Goal: Information Seeking & Learning: Learn about a topic

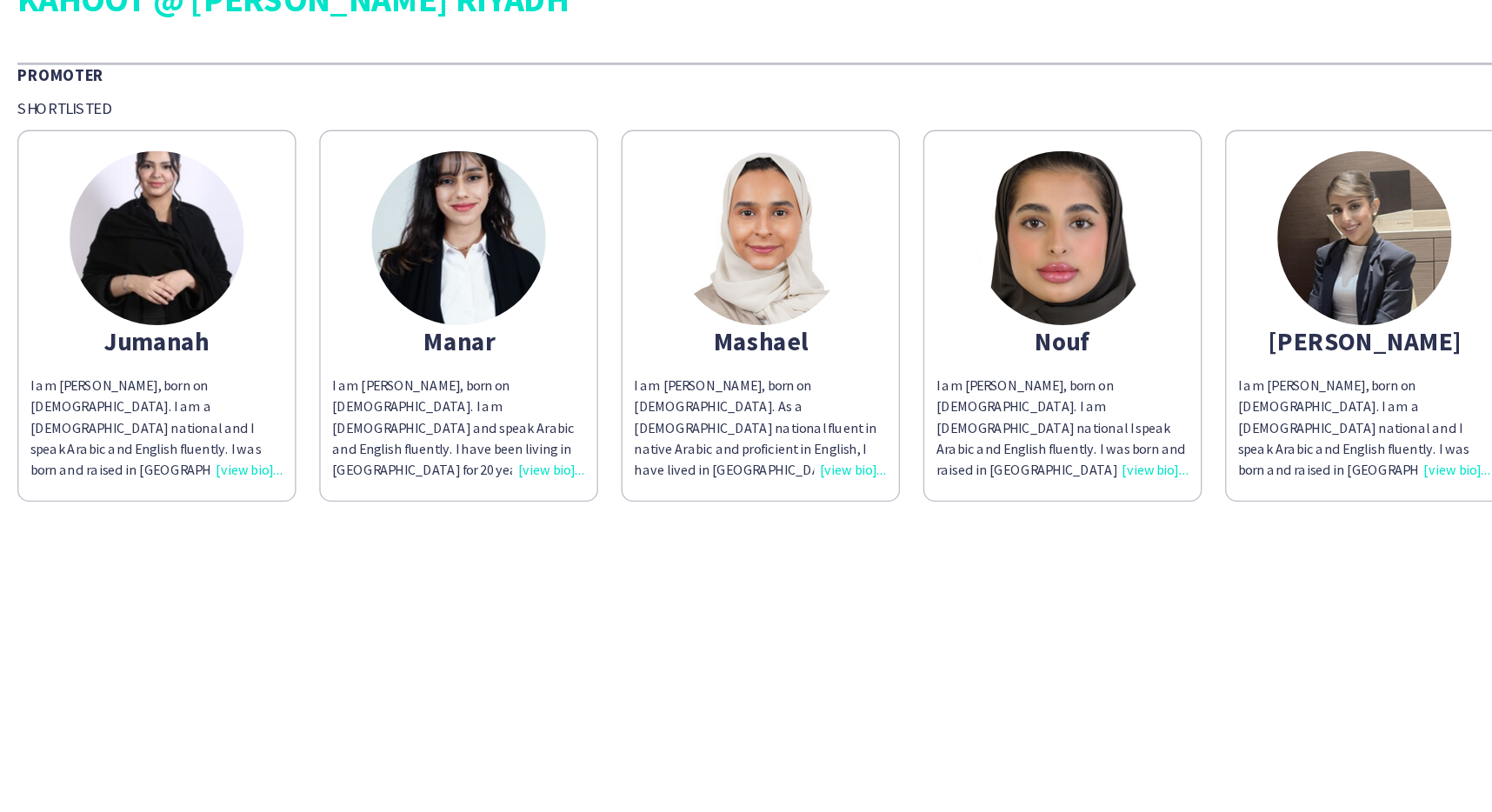
click at [172, 389] on div "I am [PERSON_NAME], born on [DEMOGRAPHIC_DATA]. I am a [DEMOGRAPHIC_DATA] natio…" at bounding box center [118, 359] width 190 height 79
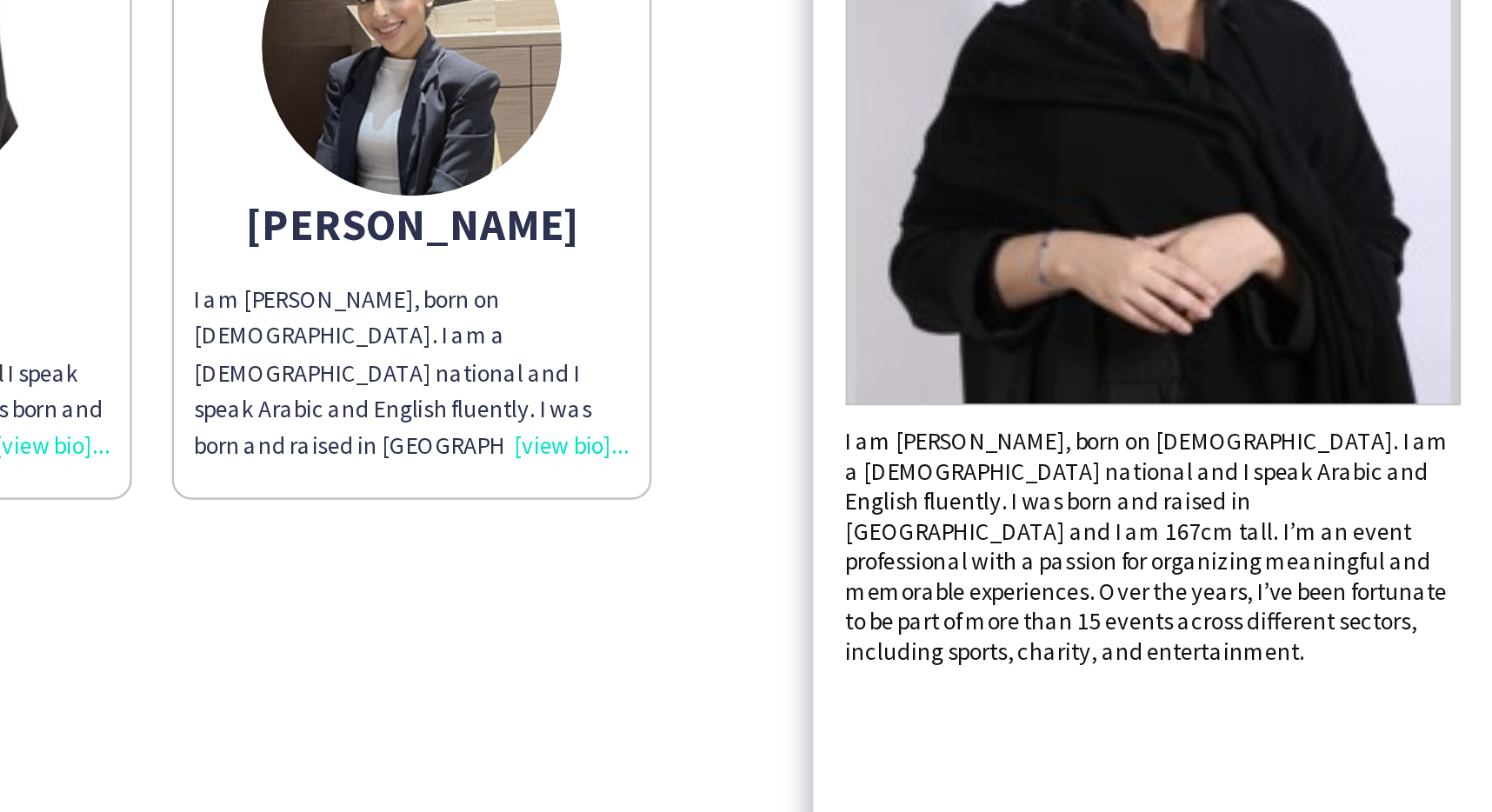
click at [1313, 391] on div "I am [PERSON_NAME], born on [DEMOGRAPHIC_DATA]. I am a [DEMOGRAPHIC_DATA] natio…" at bounding box center [1344, 435] width 267 height 104
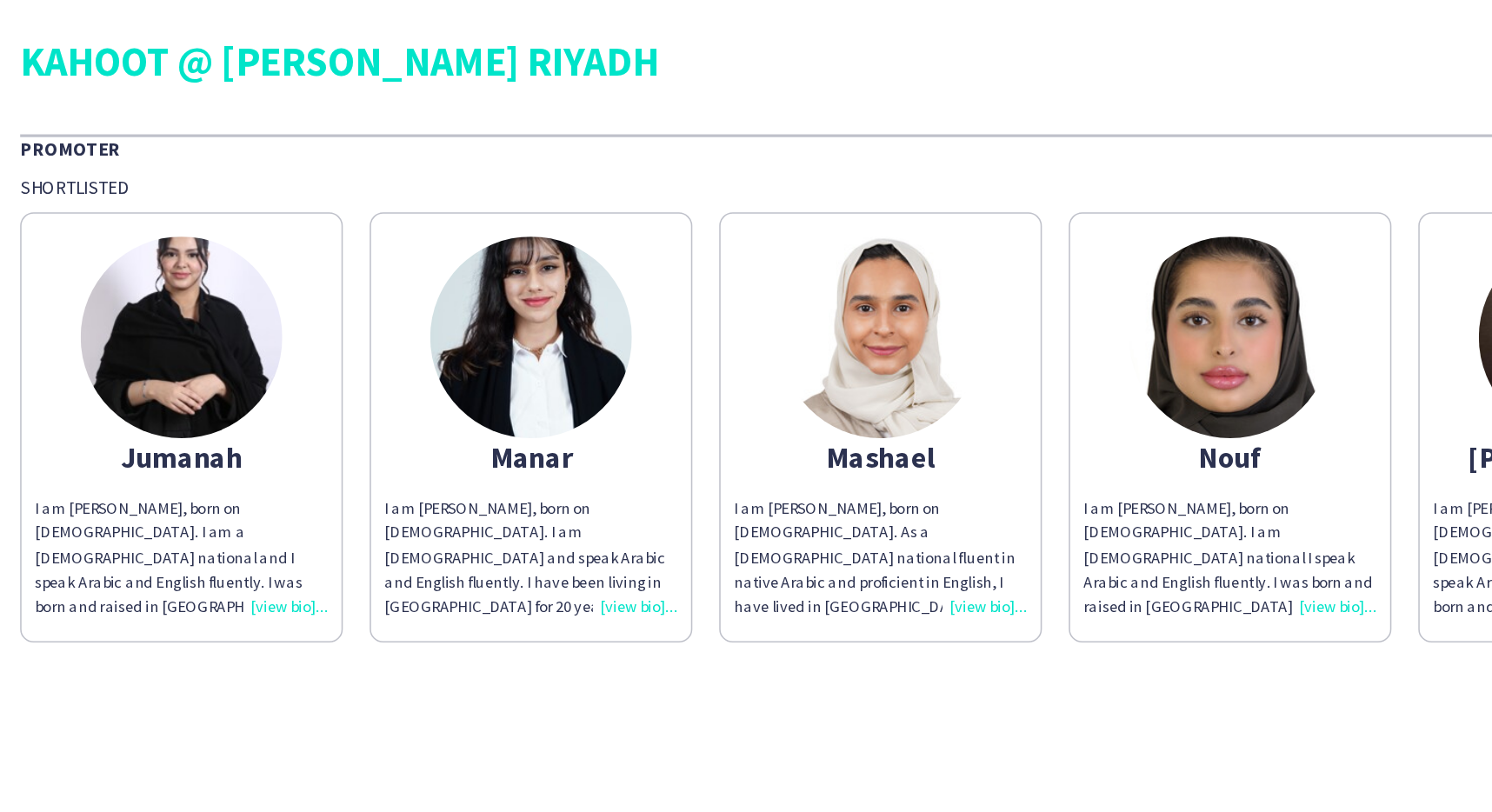
click at [38, 99] on div "Promoter" at bounding box center [746, 96] width 1465 height 17
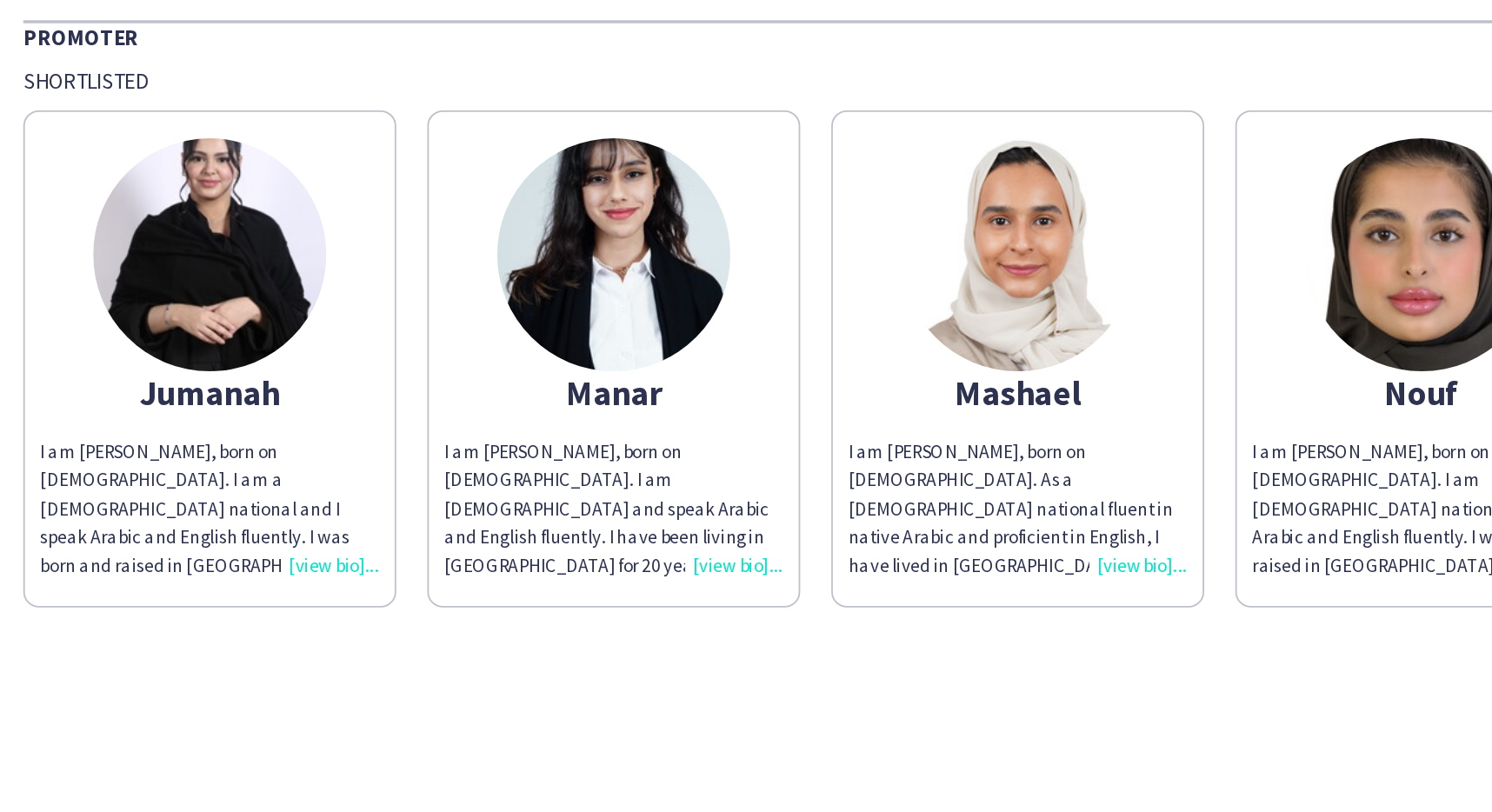
click at [181, 393] on div "I am [PERSON_NAME], born on [DEMOGRAPHIC_DATA]. I am a [DEMOGRAPHIC_DATA] natio…" at bounding box center [118, 359] width 190 height 79
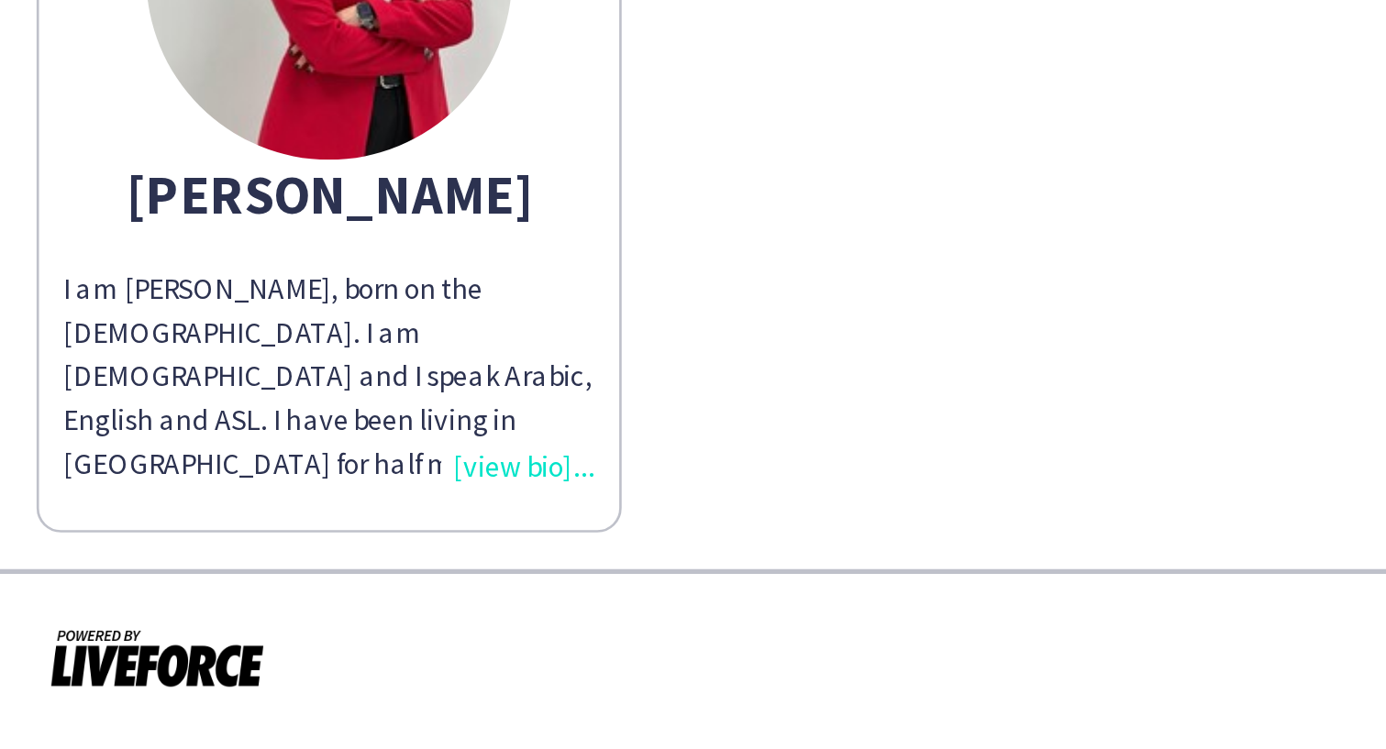
click at [181, 644] on div "I am [PERSON_NAME], born on the [DEMOGRAPHIC_DATA]. I am [DEMOGRAPHIC_DATA] and…" at bounding box center [124, 609] width 200 height 83
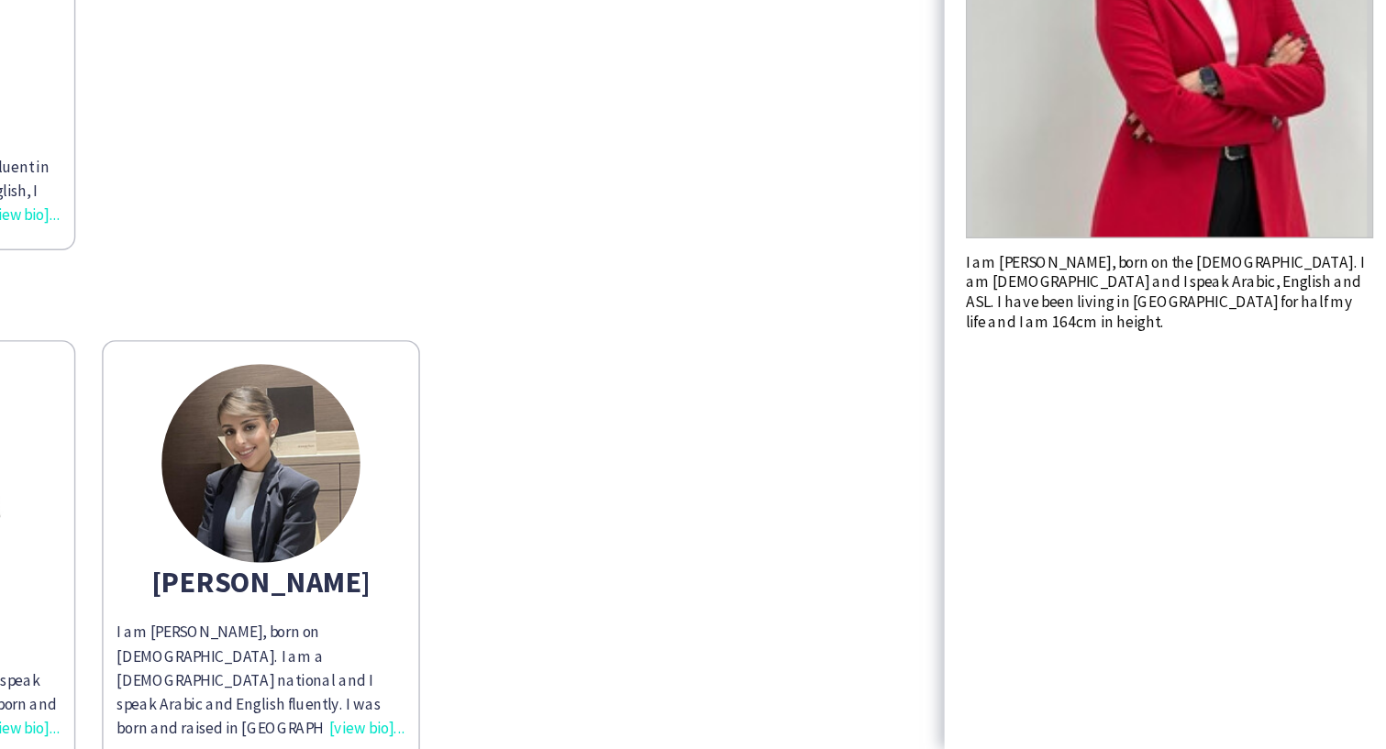
scroll to position [25, 0]
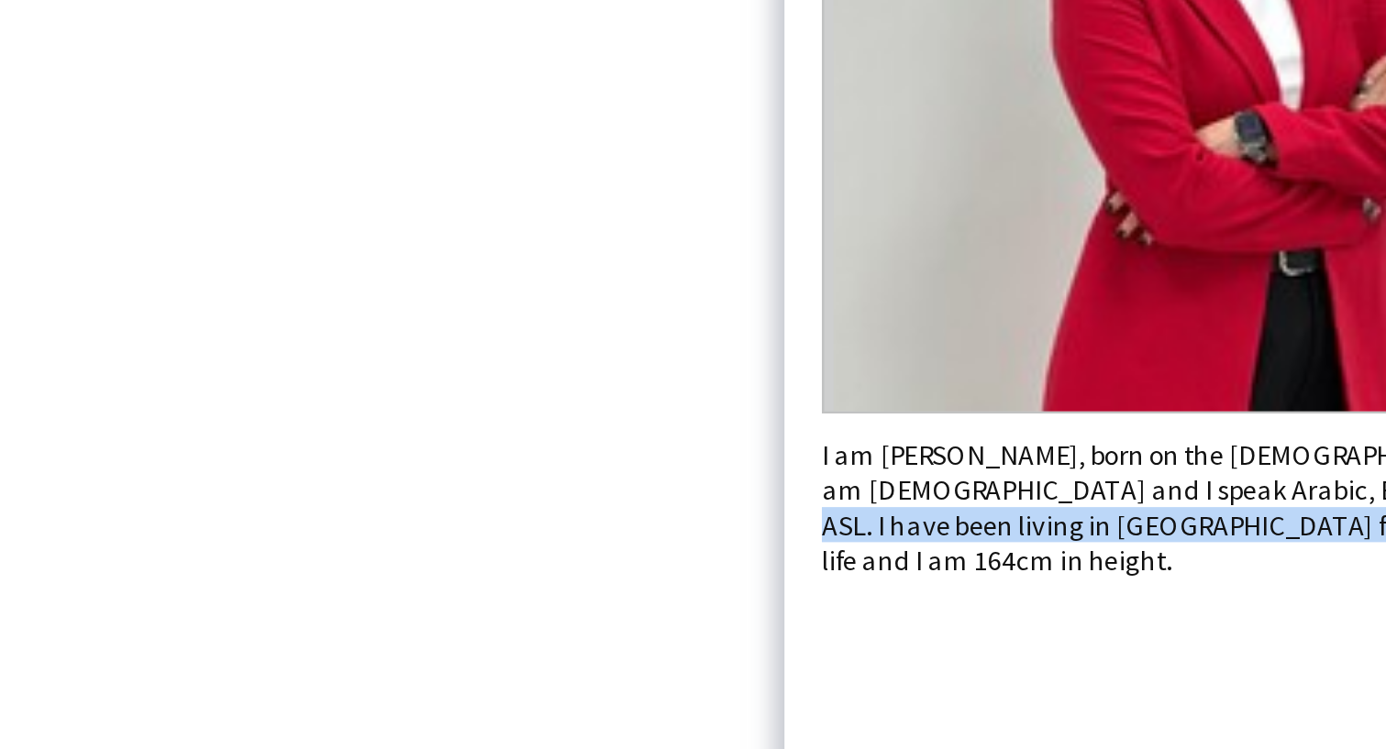
drag, startPoint x: 1279, startPoint y: 430, endPoint x: 1249, endPoint y: 433, distance: 30.4
click at [1249, 433] on div "I am Lin Allaf, born on the 18th of August 1997. I am Canadian and I speak Arab…" at bounding box center [1230, 431] width 282 height 55
click at [1250, 433] on div "I am Lin Allaf, born on the 18th of August 1997. I am Canadian and I speak Arab…" at bounding box center [1230, 431] width 282 height 55
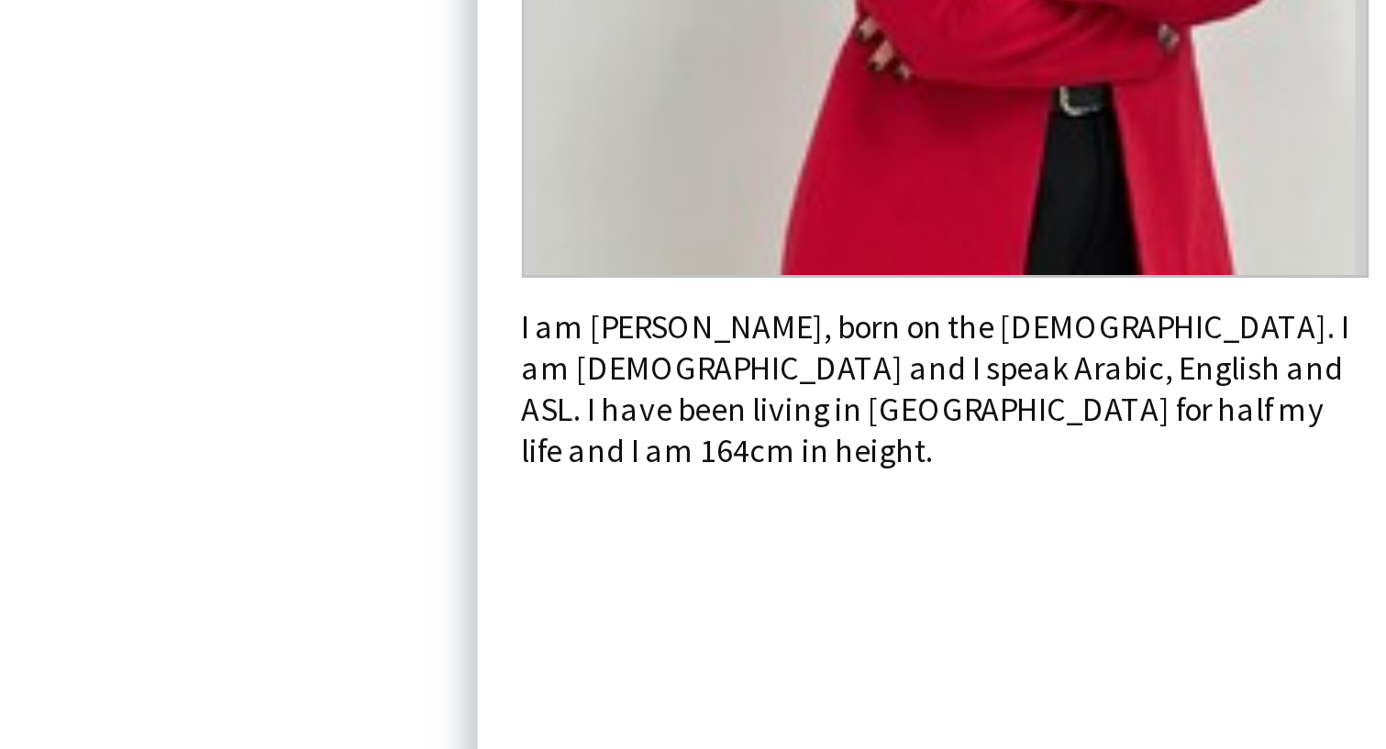
scroll to position [27, 0]
